Goal: Transaction & Acquisition: Purchase product/service

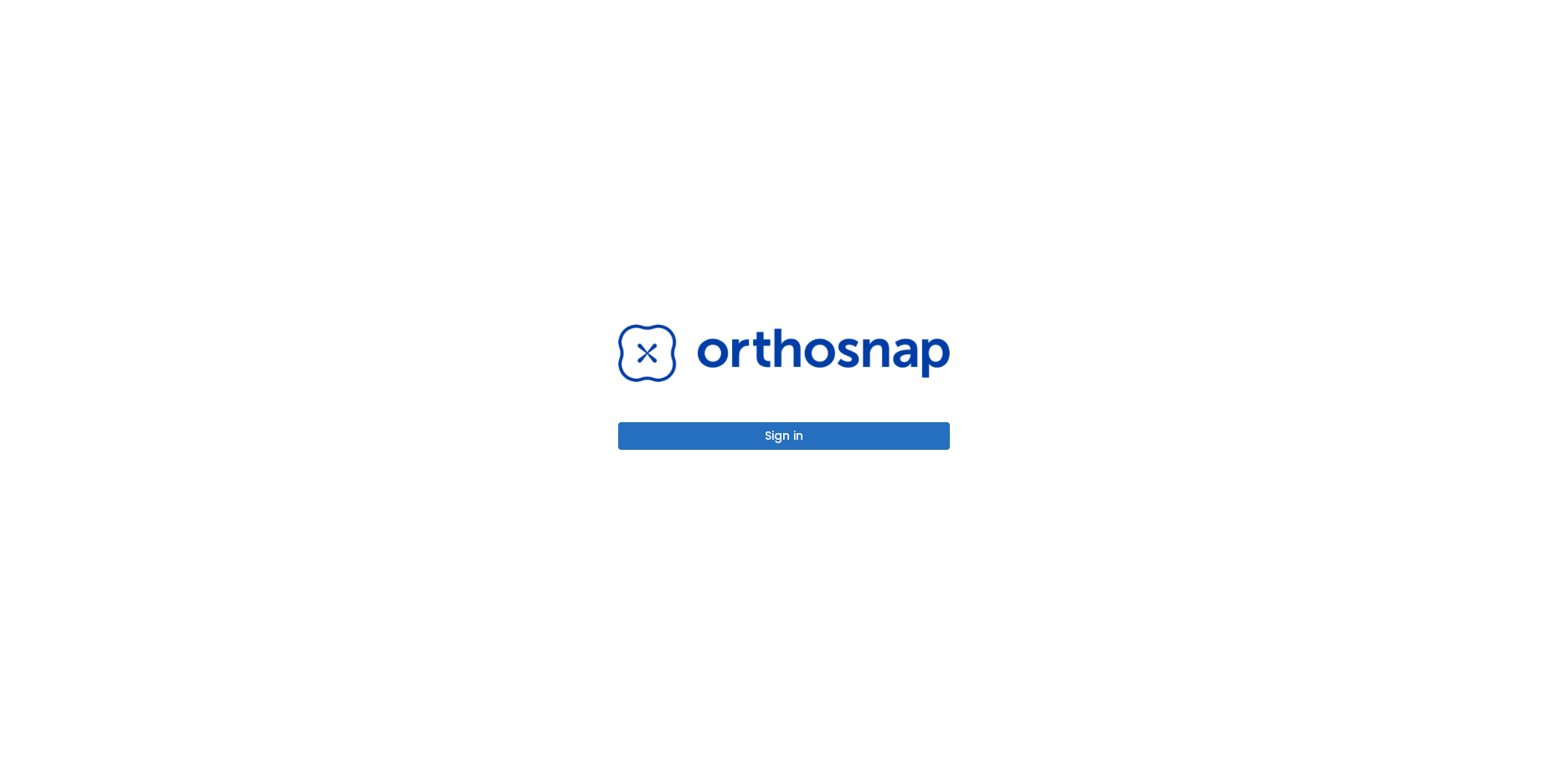
click at [828, 422] on div "Sign in" at bounding box center [784, 387] width 332 height 126
click at [808, 439] on button "Sign in" at bounding box center [784, 435] width 332 height 27
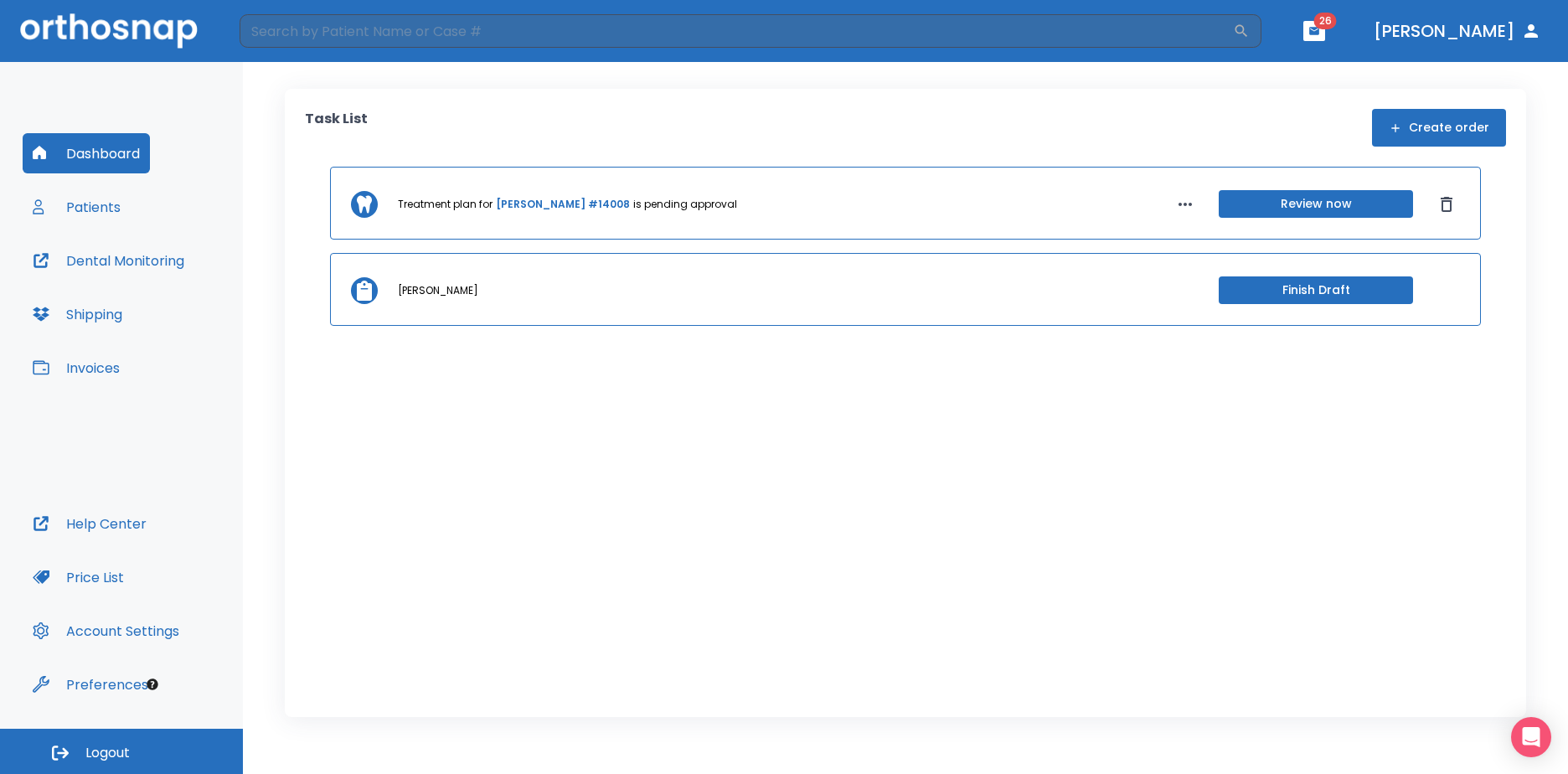
click at [101, 210] on button "Patients" at bounding box center [77, 207] width 108 height 41
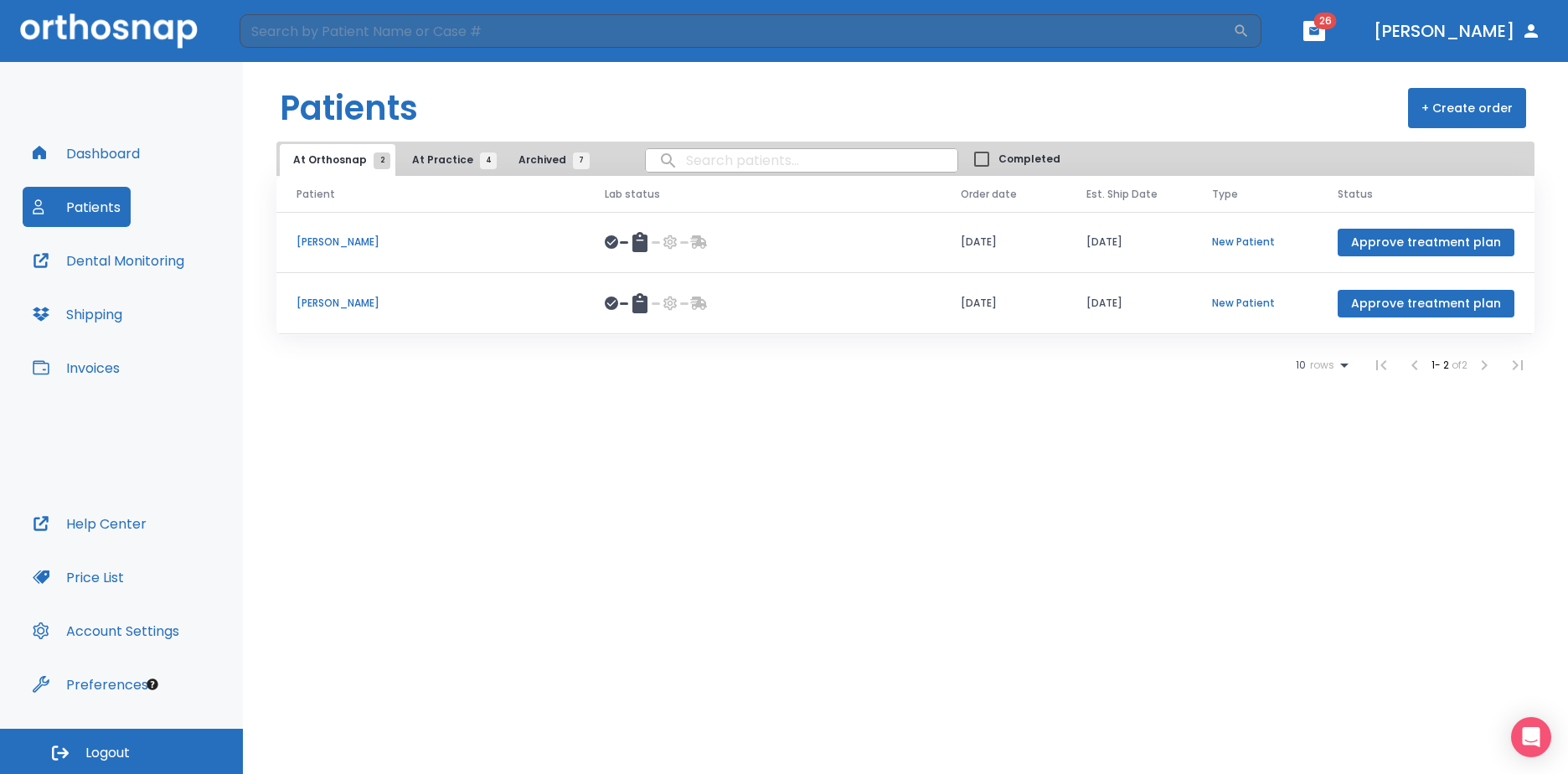
click at [429, 157] on span "At Practice 4" at bounding box center [450, 159] width 77 height 15
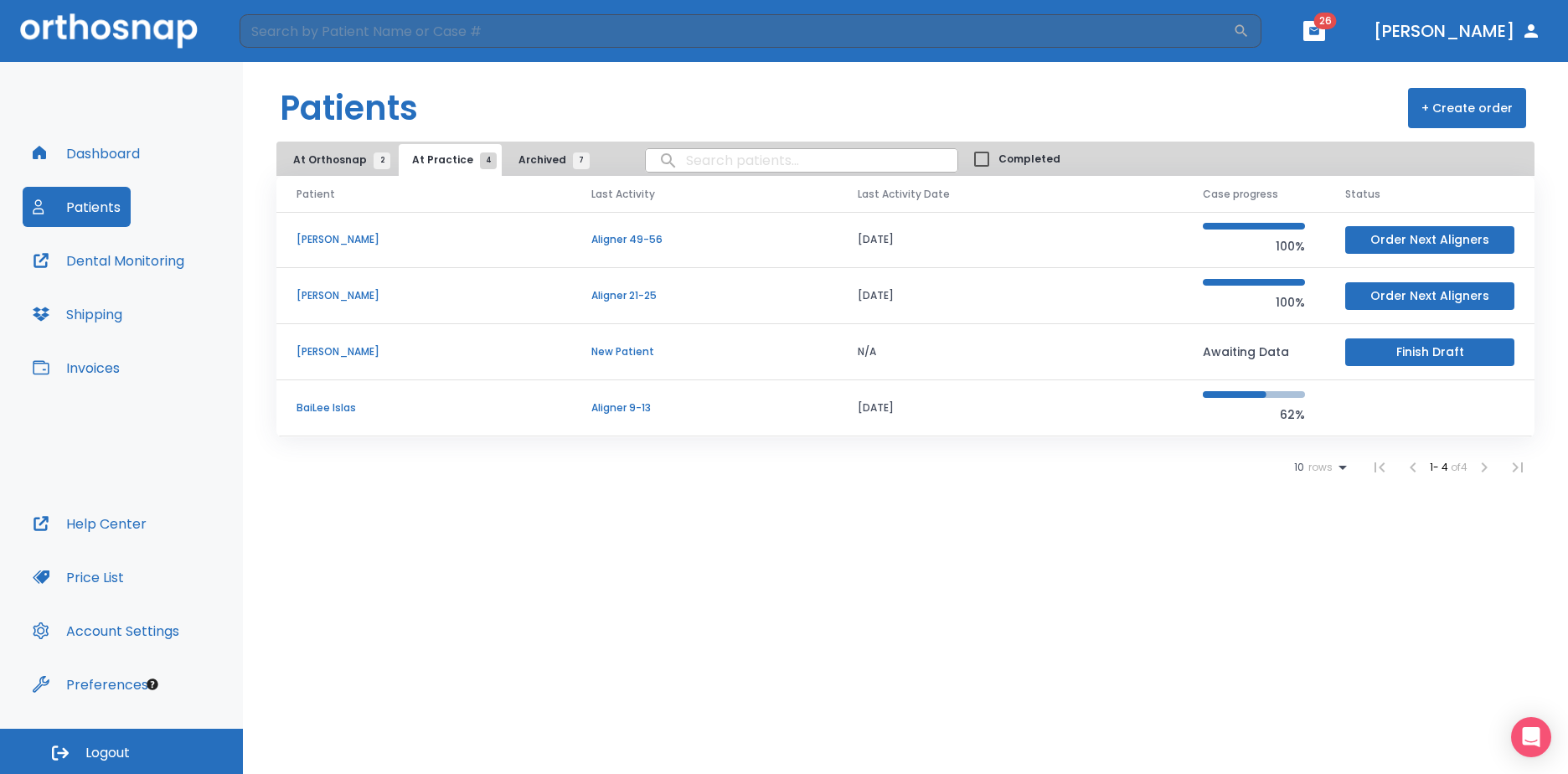
click at [381, 235] on p "[PERSON_NAME]" at bounding box center [423, 239] width 254 height 15
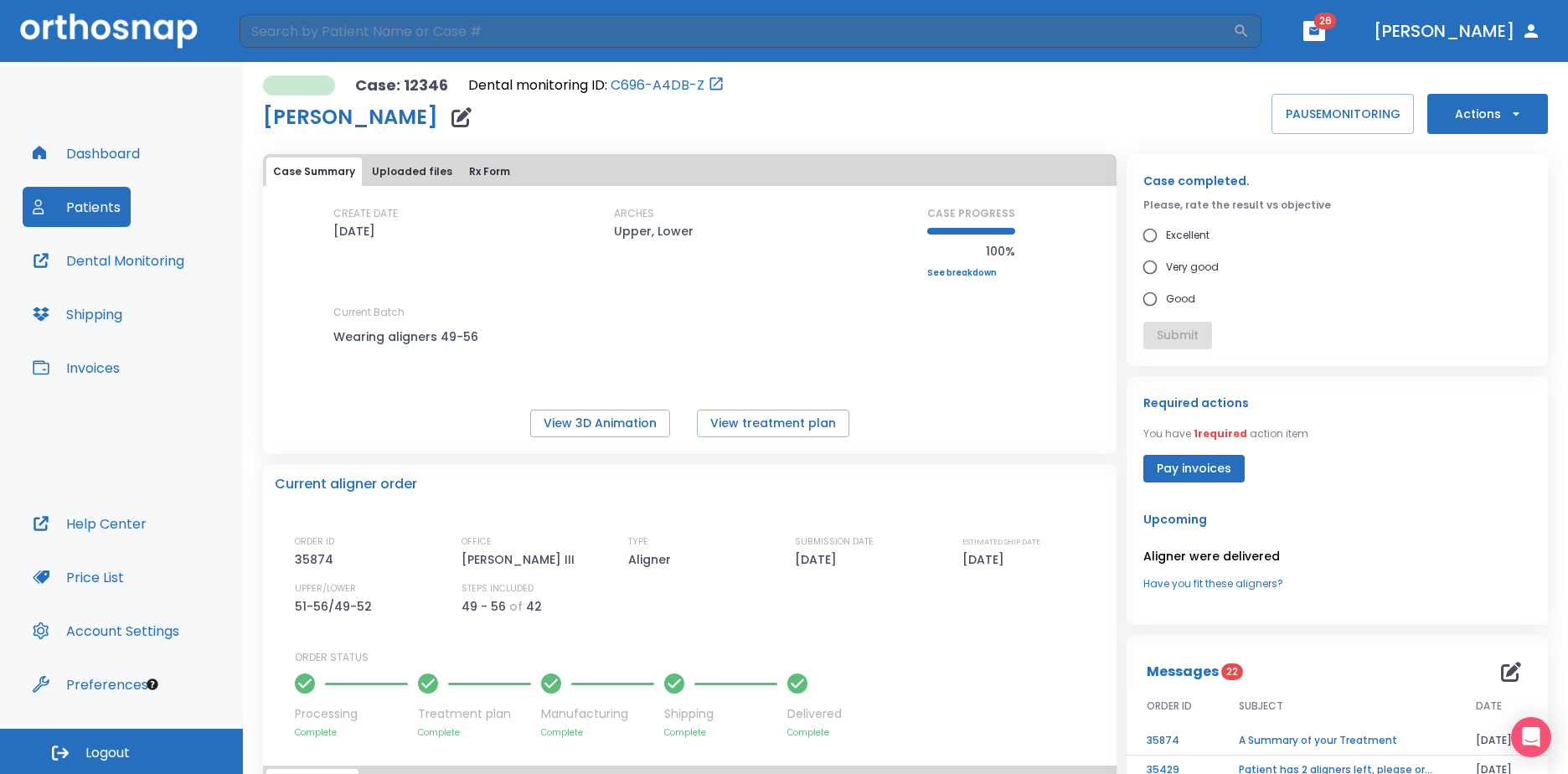
click at [1213, 459] on button "Pay invoices" at bounding box center [1193, 468] width 101 height 27
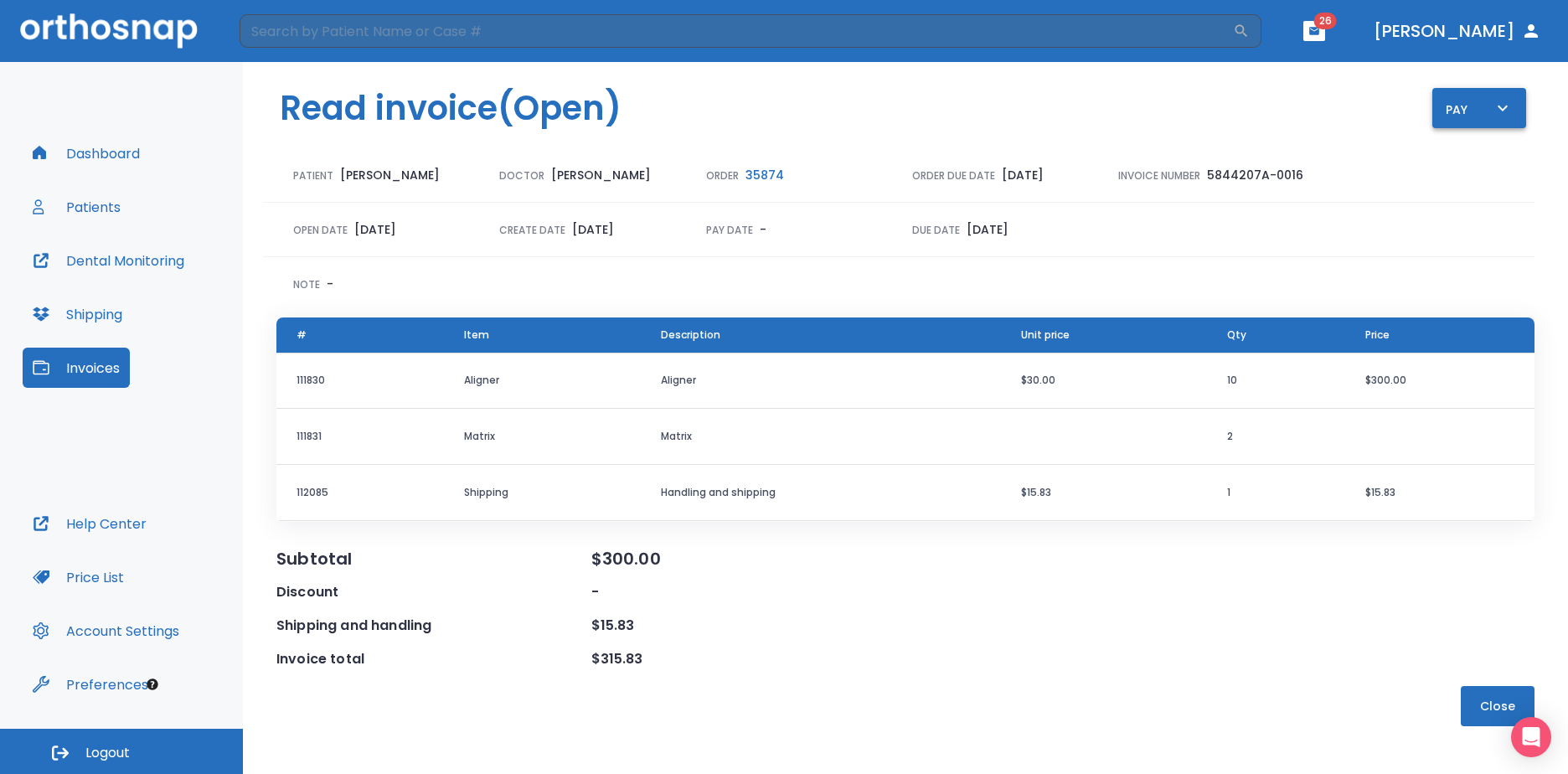
click at [1504, 108] on icon "button" at bounding box center [1502, 107] width 10 height 6
click at [1481, 161] on p "Pay online by CC" at bounding box center [1488, 155] width 86 height 15
click at [1489, 719] on button "Close" at bounding box center [1498, 706] width 74 height 41
